Goal: Task Accomplishment & Management: Manage account settings

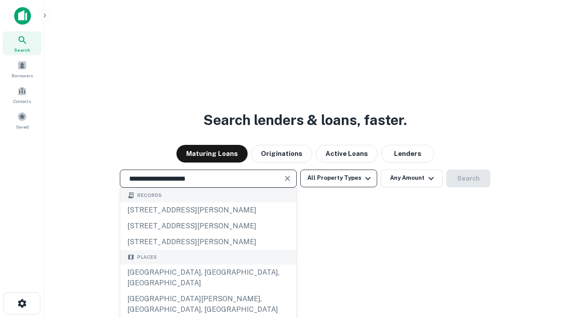
click at [208, 291] on div "Santa Monica, CA, USA" at bounding box center [208, 278] width 176 height 27
click at [338, 178] on button "All Property Types" at bounding box center [338, 179] width 77 height 18
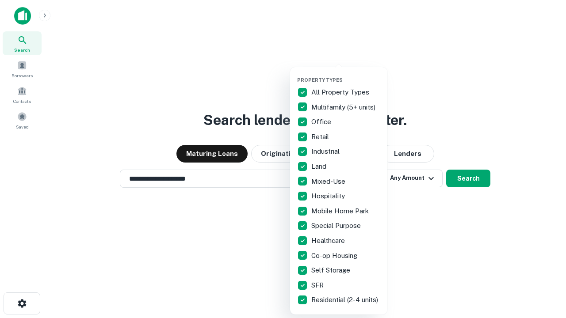
type input "**********"
click at [346, 74] on button "button" at bounding box center [345, 74] width 97 height 0
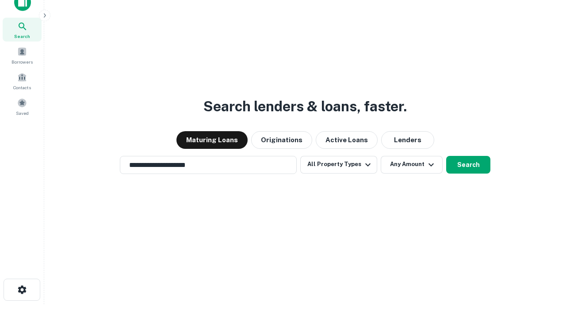
scroll to position [5, 106]
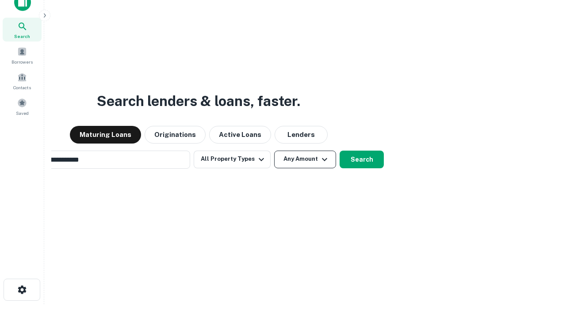
click at [274, 151] on button "Any Amount" at bounding box center [305, 160] width 62 height 18
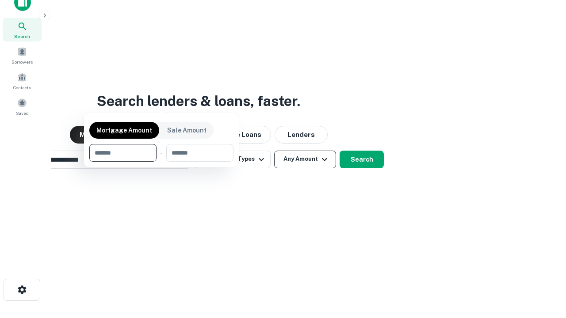
scroll to position [64, 250]
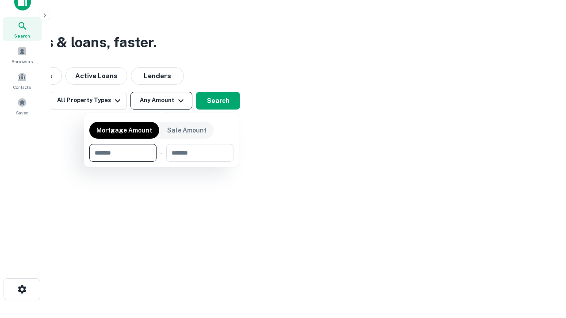
type input "*******"
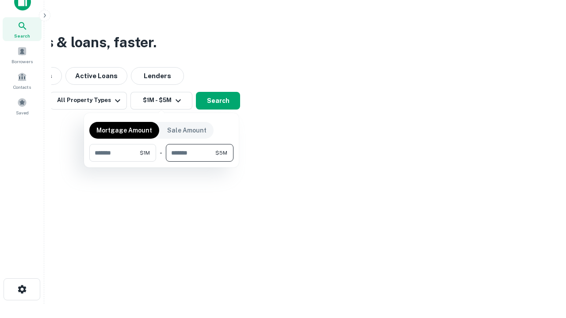
type input "*******"
click at [161, 162] on button "button" at bounding box center [161, 162] width 144 height 0
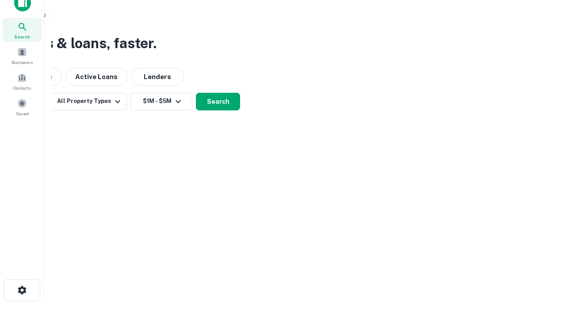
scroll to position [5, 163]
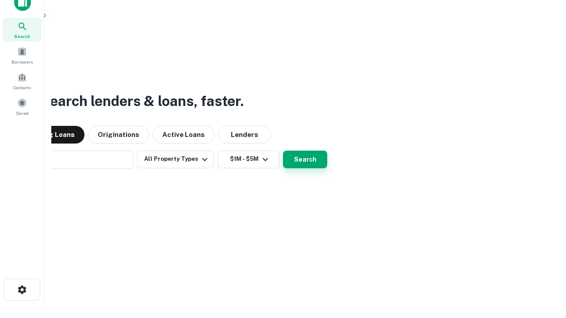
click at [283, 151] on button "Search" at bounding box center [305, 160] width 44 height 18
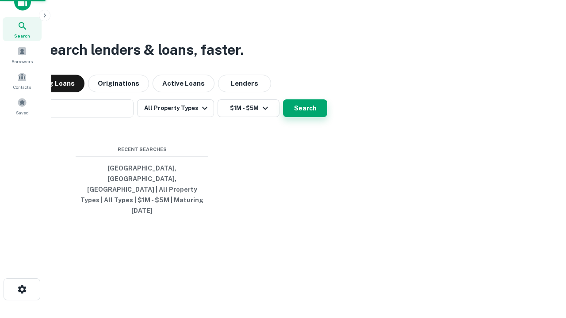
scroll to position [23, 250]
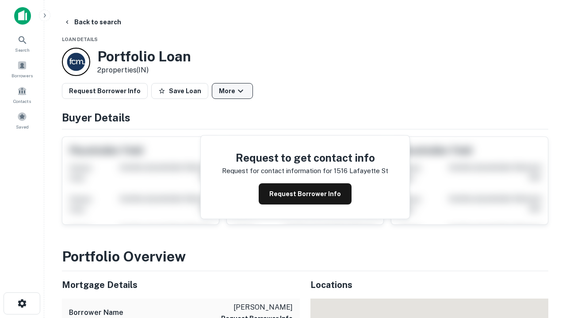
click at [232, 91] on button "More" at bounding box center [232, 91] width 41 height 16
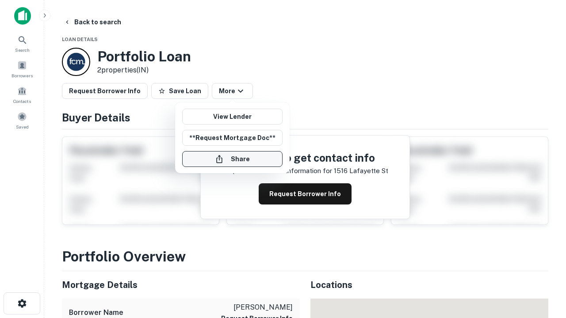
click at [232, 159] on button "Share" at bounding box center [232, 159] width 100 height 16
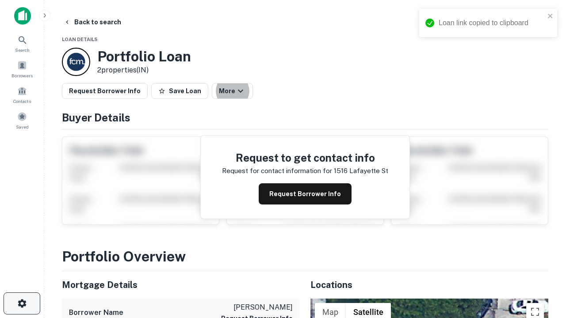
click at [22, 304] on icon "button" at bounding box center [22, 303] width 11 height 11
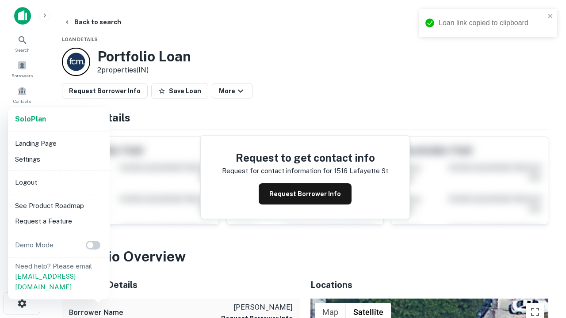
click at [58, 182] on li "Logout" at bounding box center [58, 183] width 95 height 16
